Goal: Transaction & Acquisition: Purchase product/service

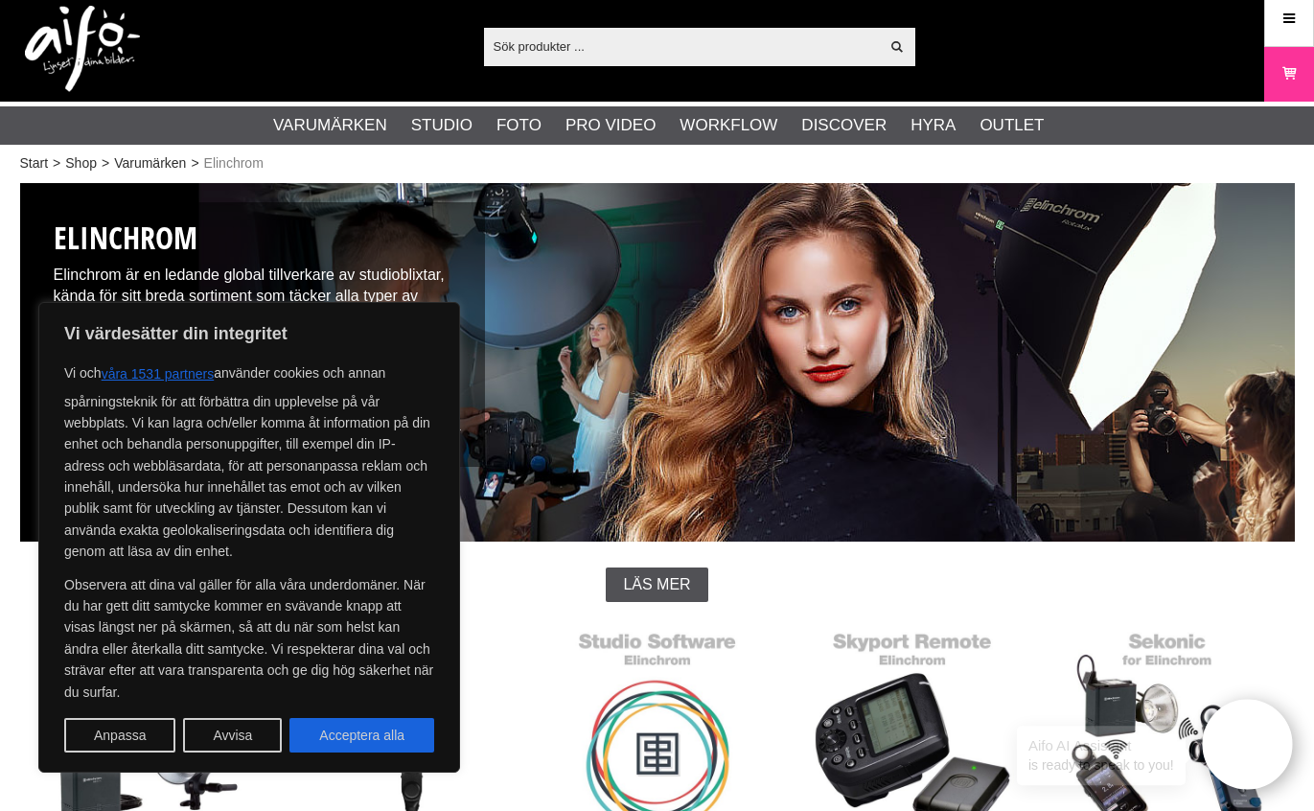
scroll to position [118, 0]
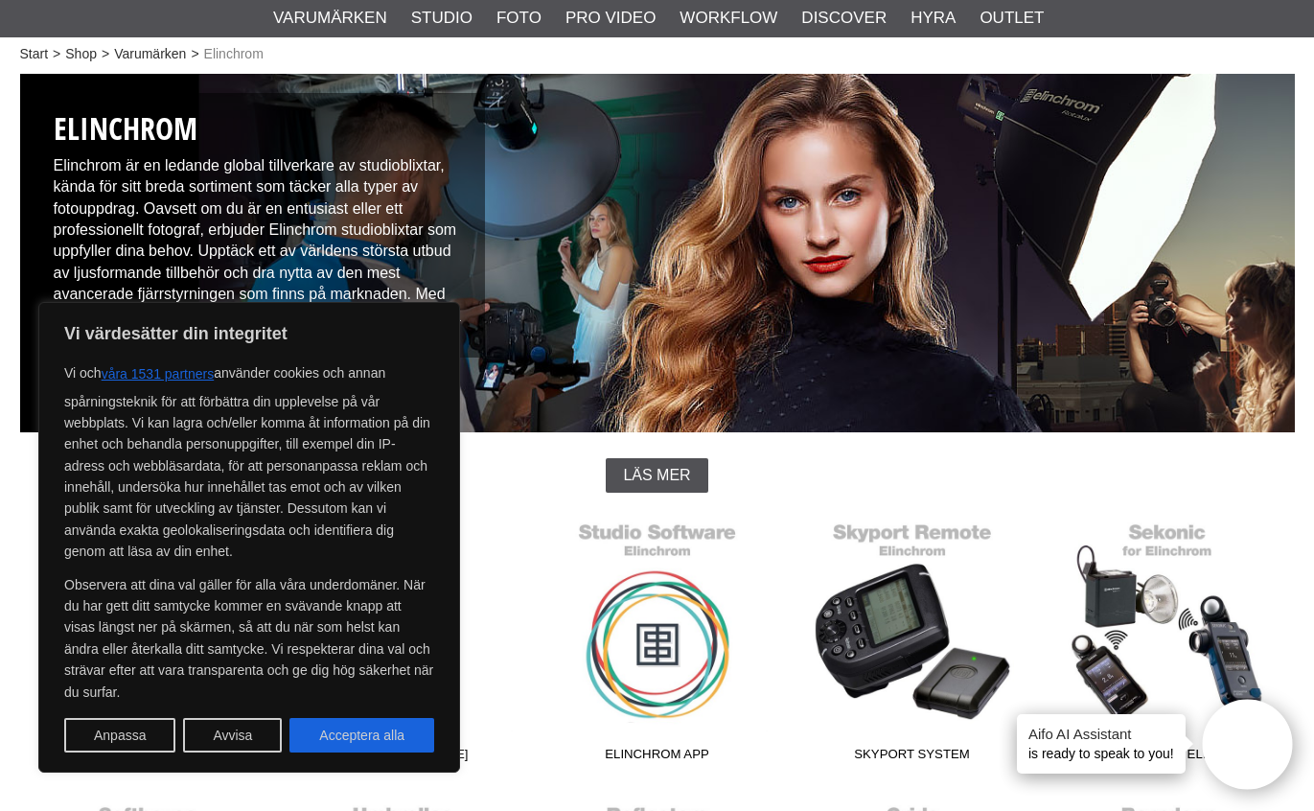
click at [381, 757] on div "Vi värdesätter din integritet Vi och våra 1531 partners använder cookies och an…" at bounding box center [249, 537] width 422 height 471
click at [389, 738] on button "Acceptera alla" at bounding box center [361, 735] width 145 height 34
checkbox input "true"
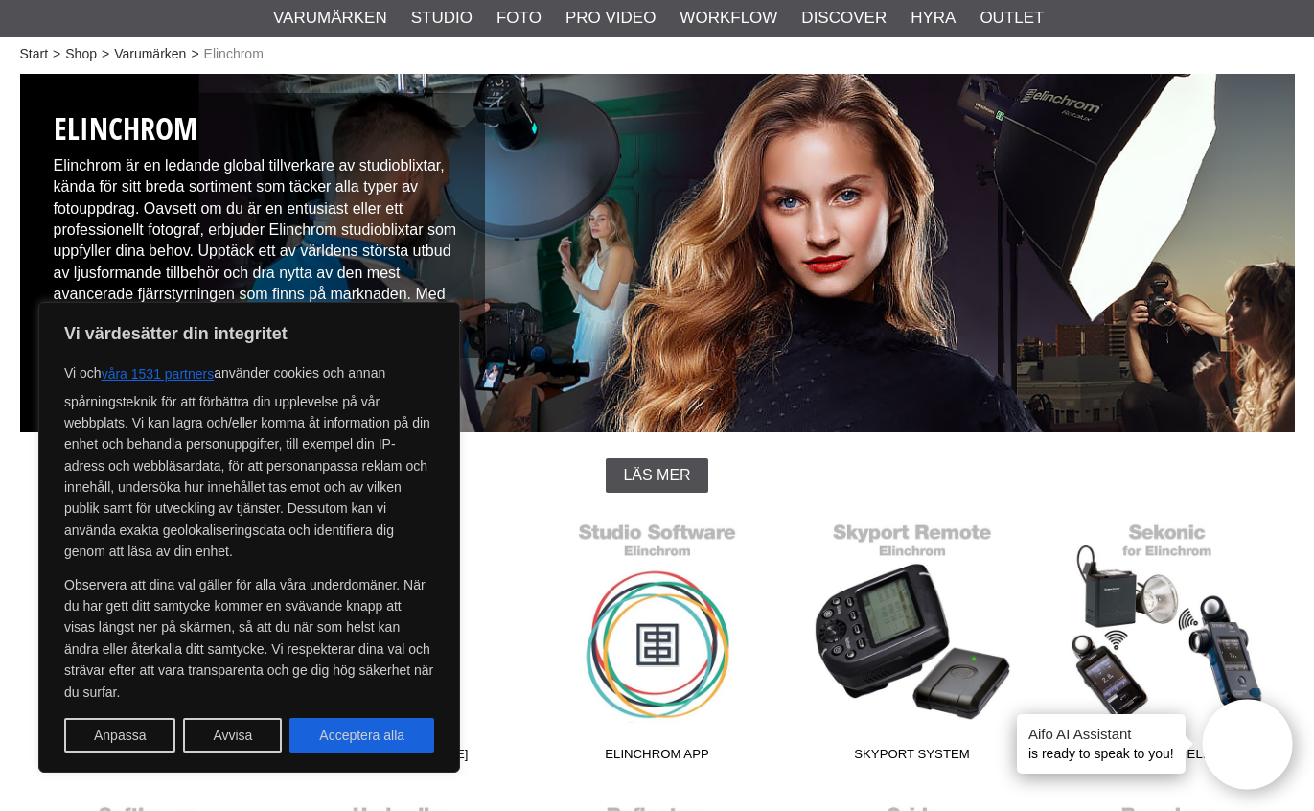
checkbox input "true"
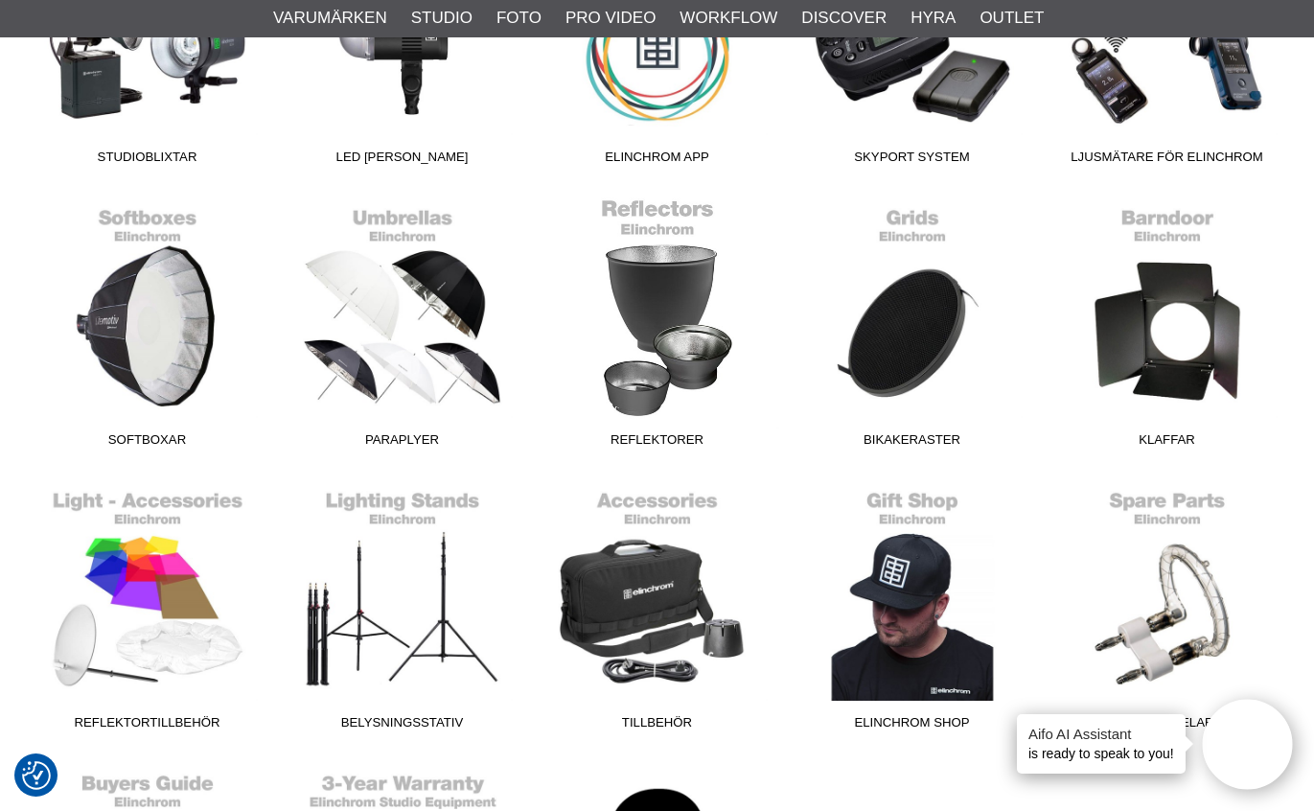
scroll to position [683, 0]
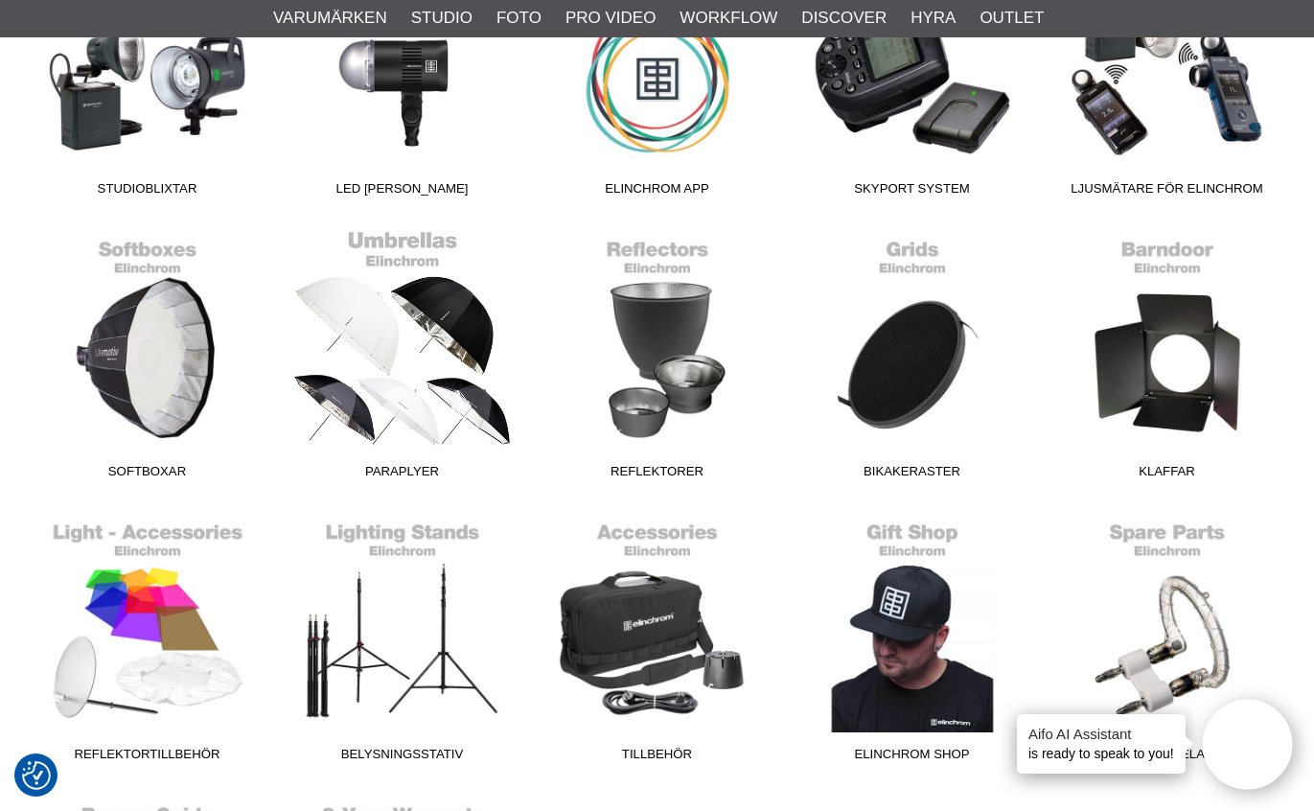
click at [392, 322] on link "Paraplyer" at bounding box center [402, 358] width 255 height 259
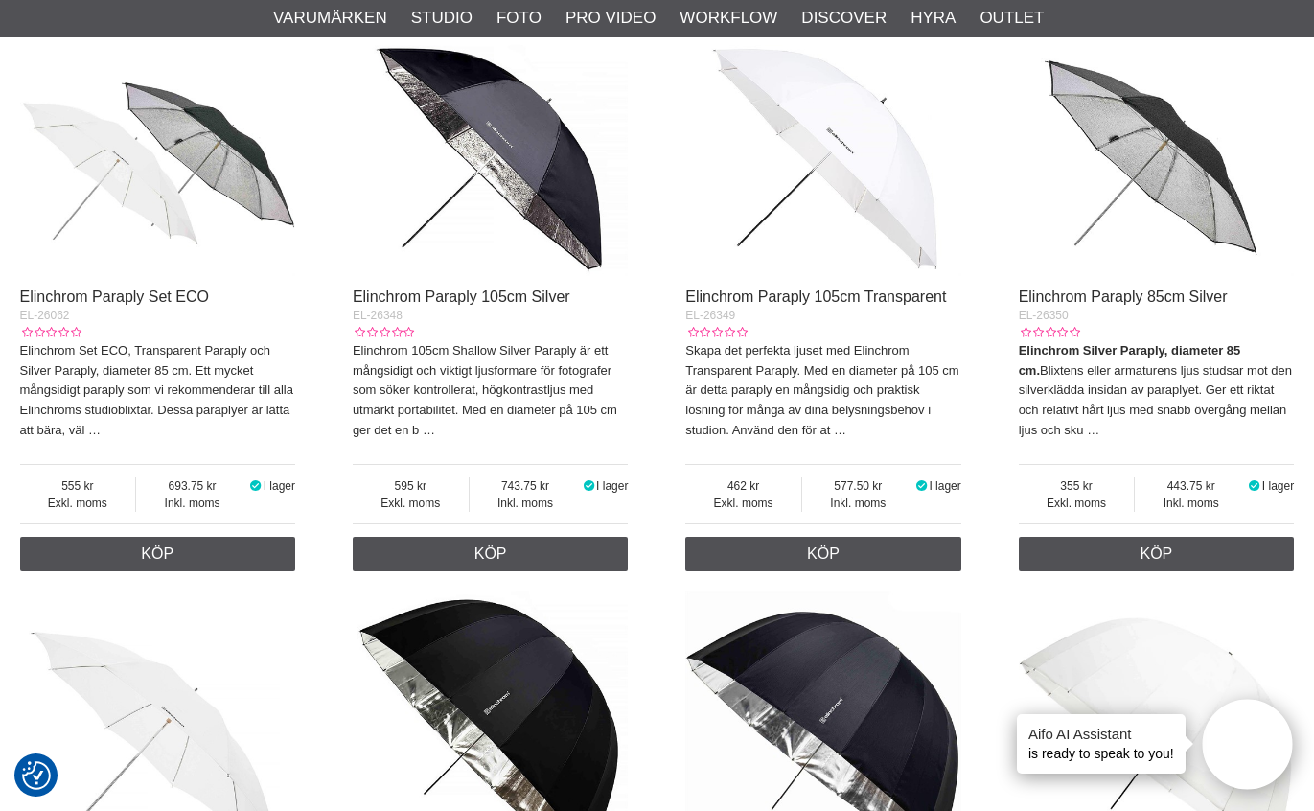
scroll to position [782, 0]
